Goal: Complete application form

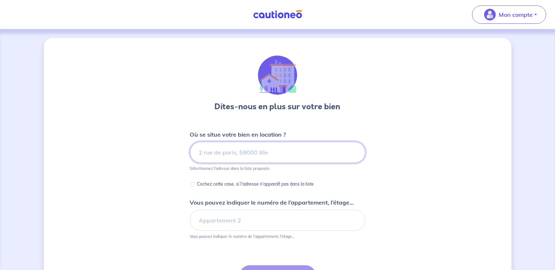
click at [221, 154] on input at bounding box center [277, 152] width 175 height 21
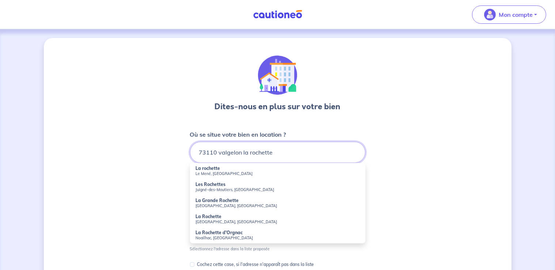
drag, startPoint x: 219, startPoint y: 152, endPoint x: 198, endPoint y: 153, distance: 20.9
click at [198, 153] on input "73110 valgelon la rochette" at bounding box center [277, 152] width 175 height 21
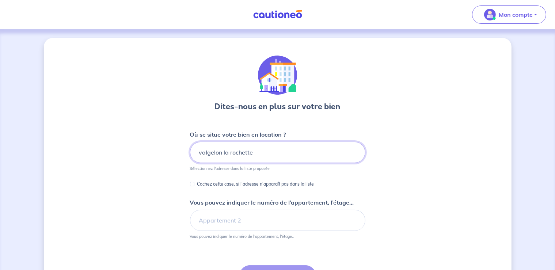
drag, startPoint x: 252, startPoint y: 153, endPoint x: 199, endPoint y: 156, distance: 53.4
click at [199, 156] on input "valgelon la rochette" at bounding box center [277, 152] width 175 height 21
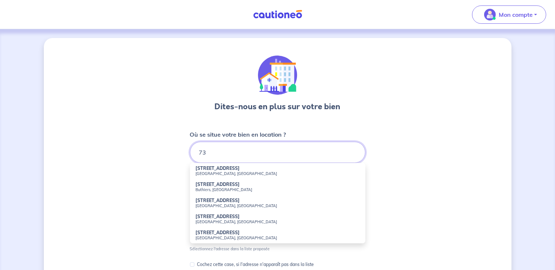
type input "7"
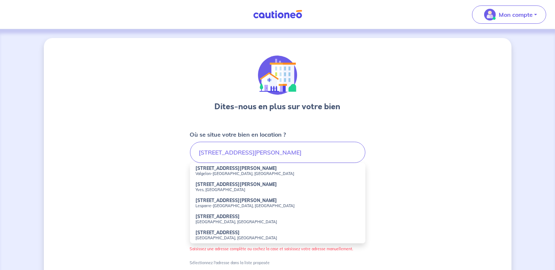
click at [213, 171] on small "Valgelon-[GEOGRAPHIC_DATA], [GEOGRAPHIC_DATA]" at bounding box center [278, 173] width 164 height 5
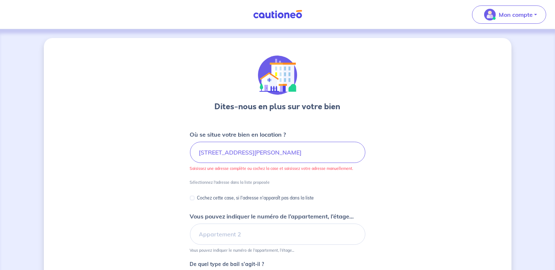
type input "[STREET_ADDRESS][PERSON_NAME]"
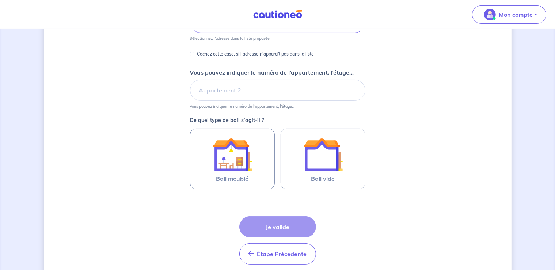
scroll to position [154, 0]
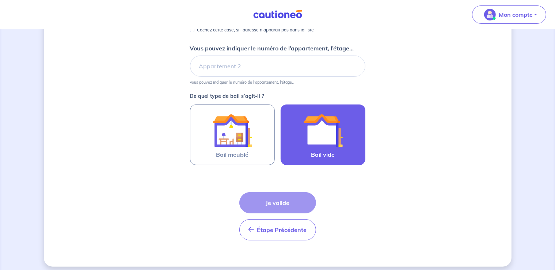
click at [329, 132] on img at bounding box center [322, 130] width 39 height 39
click at [0, 0] on input "Bail vide" at bounding box center [0, 0] width 0 height 0
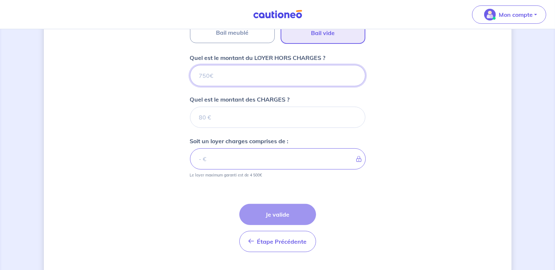
scroll to position [292, 0]
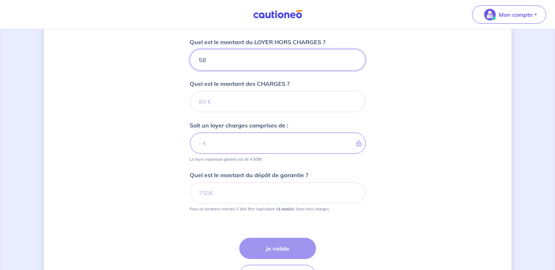
type input "580"
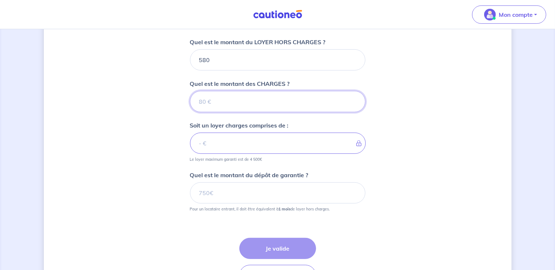
click at [234, 100] on input "Quel est le montant des CHARGES ?" at bounding box center [277, 101] width 175 height 21
type input "0"
type input "580"
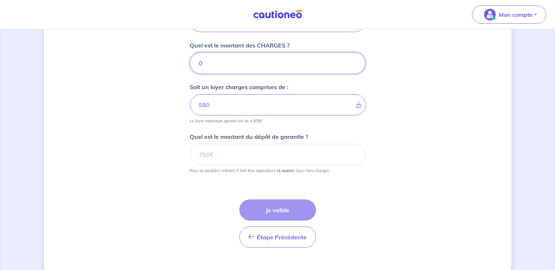
type input "0"
click at [224, 154] on input "Quel est le montant du dépôt de garantie ?" at bounding box center [277, 154] width 175 height 21
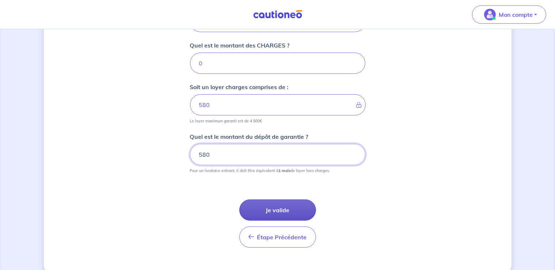
type input "580"
click at [282, 207] on button "Je valide" at bounding box center [277, 209] width 77 height 21
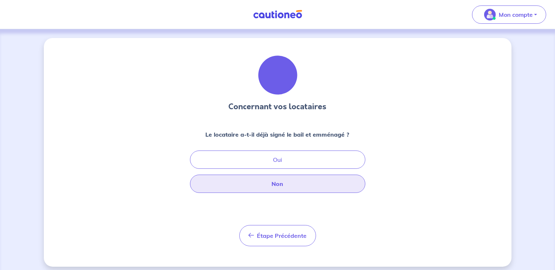
click at [280, 186] on button "Non" at bounding box center [277, 184] width 175 height 18
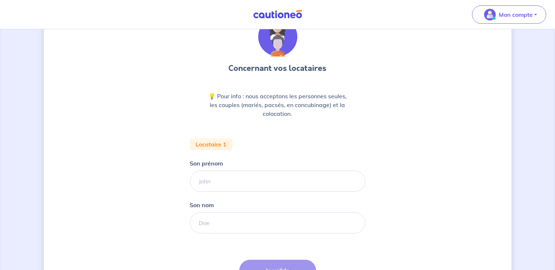
scroll to position [77, 0]
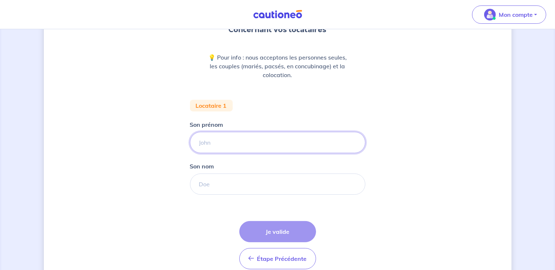
click at [207, 142] on input "Son prénom" at bounding box center [277, 142] width 175 height 21
type input "[PERSON_NAME]"
click at [224, 186] on input "Son nom" at bounding box center [277, 183] width 175 height 21
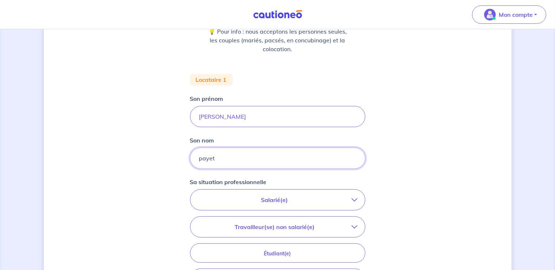
scroll to position [115, 0]
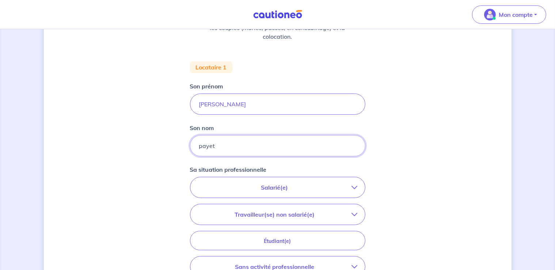
type input "payet"
click at [291, 186] on p "Salarié(e)" at bounding box center [275, 187] width 154 height 9
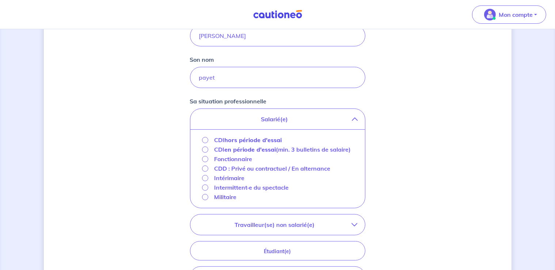
scroll to position [193, 0]
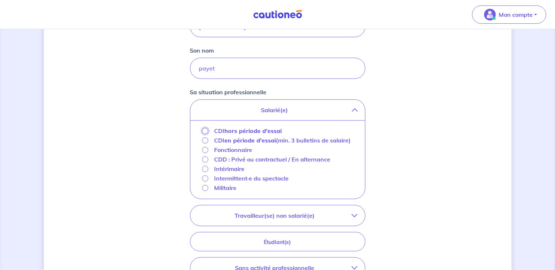
click at [205, 131] on input "CDI hors période d'essai" at bounding box center [205, 131] width 6 height 6
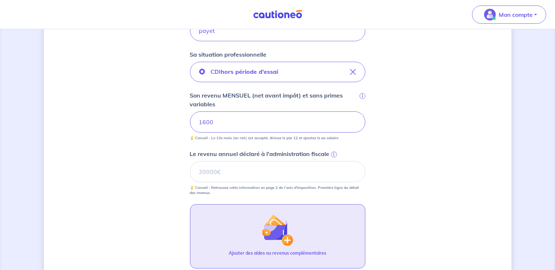
scroll to position [269, 0]
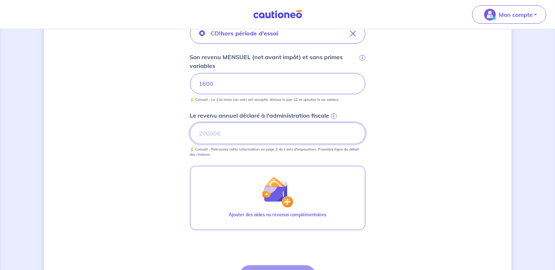
click at [220, 134] on input "Le revenu annuel déclaré à l'administration fiscale i" at bounding box center [277, 133] width 175 height 21
type input "19200"
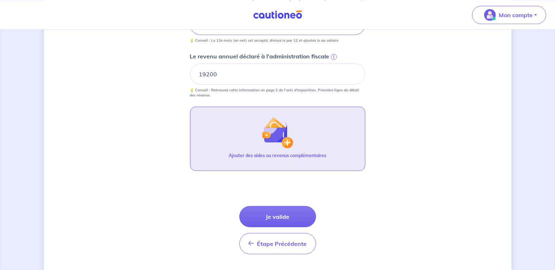
scroll to position [346, 0]
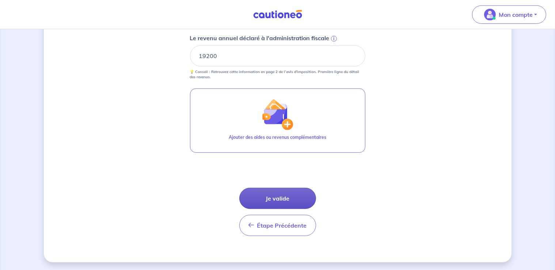
click at [283, 198] on button "Je valide" at bounding box center [277, 198] width 77 height 21
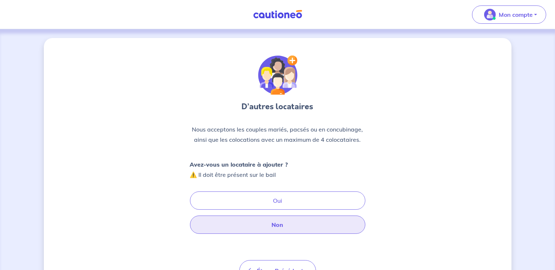
click at [286, 226] on button "Non" at bounding box center [277, 224] width 175 height 18
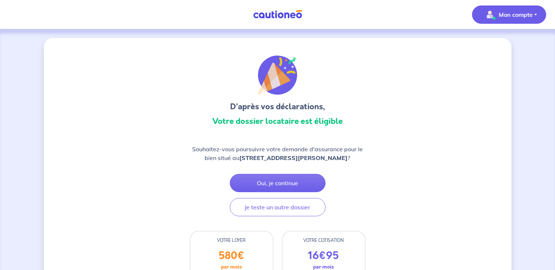
click at [535, 13] on button "Mon compte" at bounding box center [509, 14] width 74 height 18
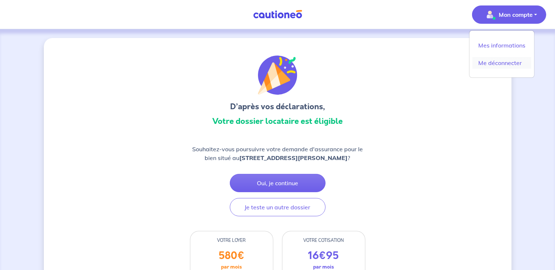
click at [506, 62] on link "Me déconnecter" at bounding box center [501, 63] width 59 height 12
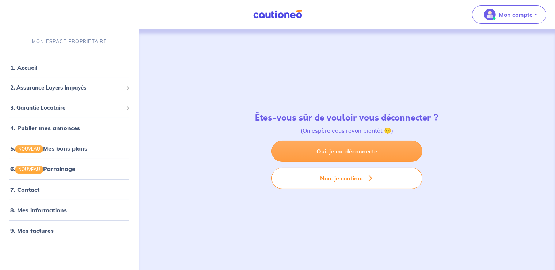
click at [330, 151] on link "Oui, je me déconnecte" at bounding box center [346, 151] width 151 height 21
